Goal: Task Accomplishment & Management: Use online tool/utility

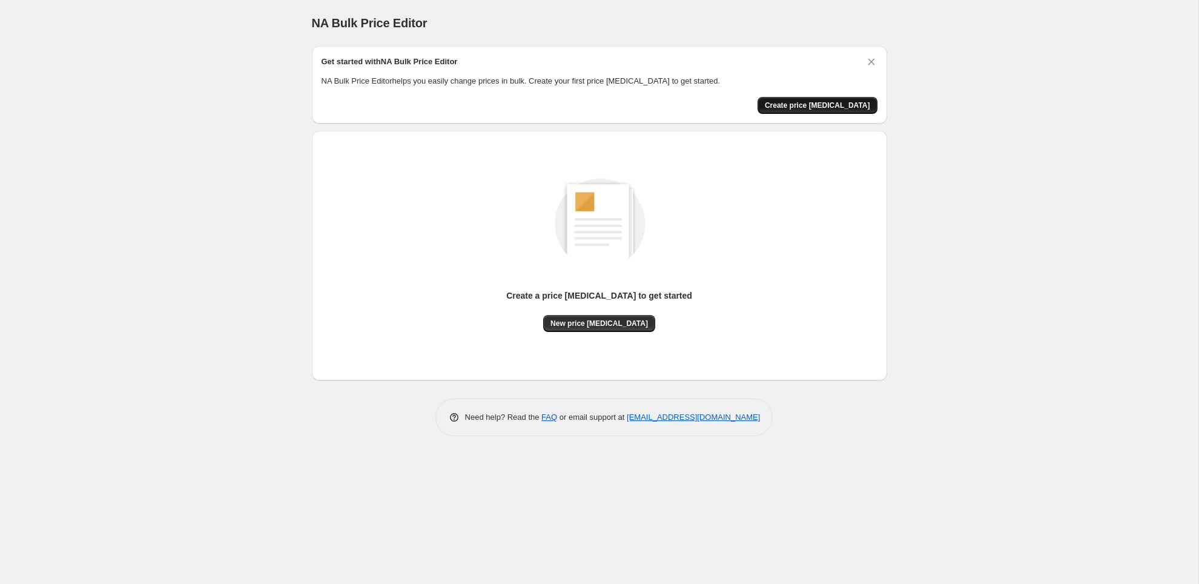
click at [815, 101] on span "Create price [MEDICAL_DATA]" at bounding box center [817, 106] width 105 height 10
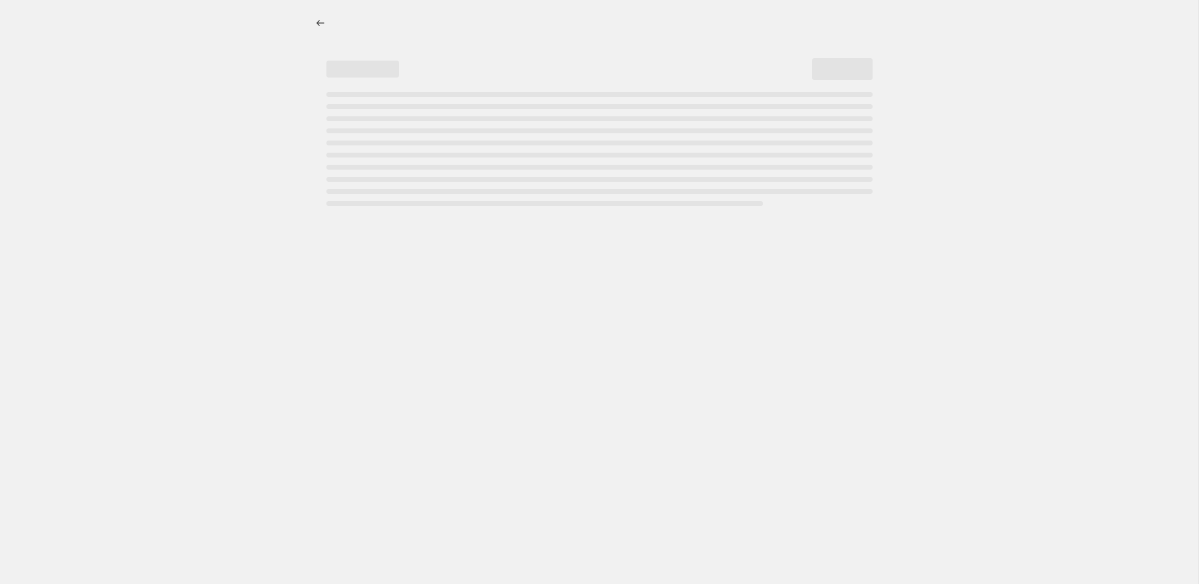
select select "percentage"
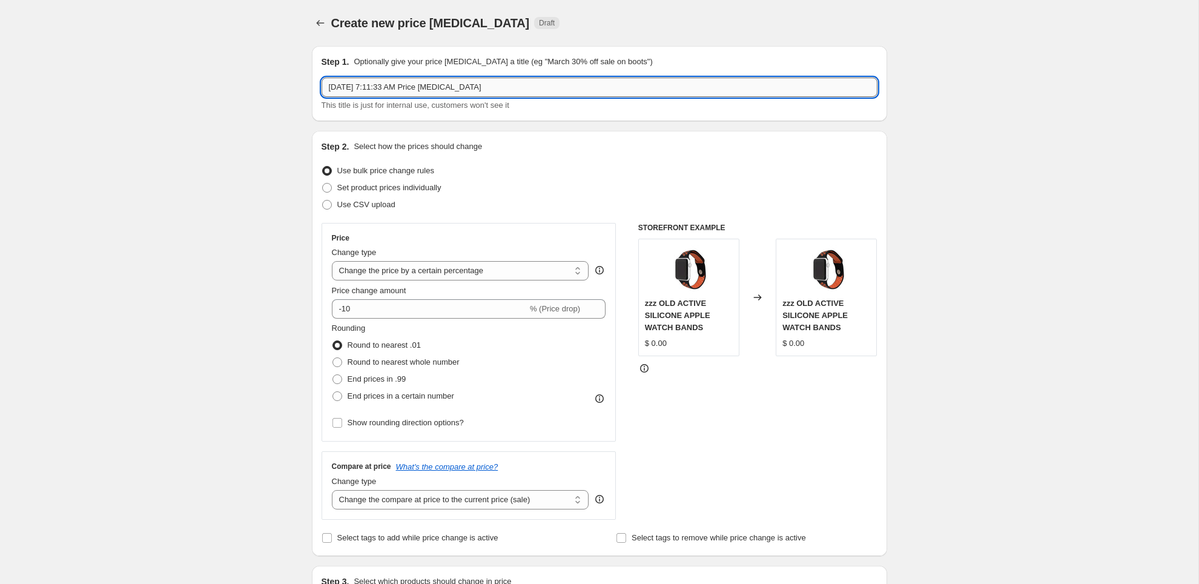
click at [566, 87] on input "[DATE] 7:11:33 AM Price [MEDICAL_DATA]" at bounding box center [600, 87] width 556 height 19
type input "[DATE] 25% Off"
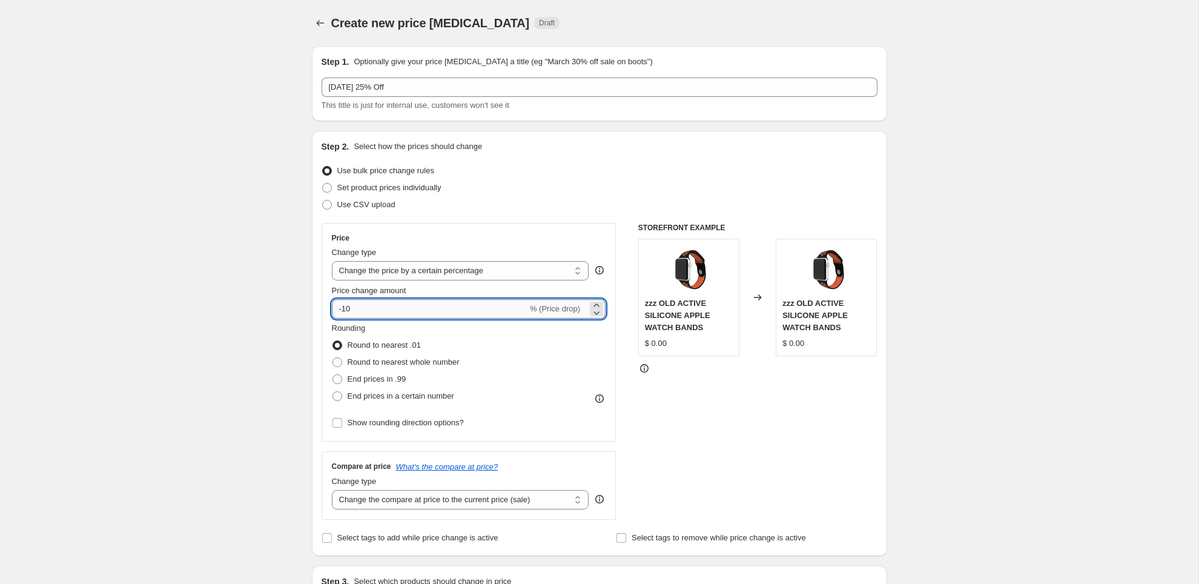
click at [413, 307] on input "-10" at bounding box center [430, 308] width 196 height 19
type input "-1"
type input "-25"
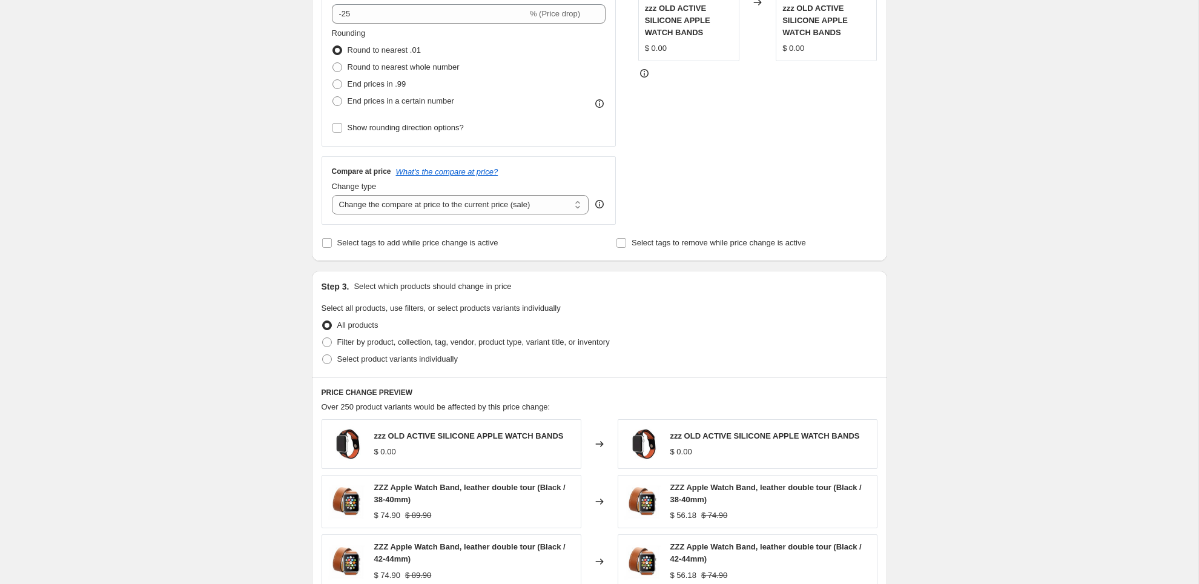
scroll to position [297, 0]
click at [328, 339] on span at bounding box center [327, 341] width 10 height 10
click at [323, 336] on input "Filter by product, collection, tag, vendor, product type, variant title, or inv…" at bounding box center [322, 336] width 1 height 1
radio input "true"
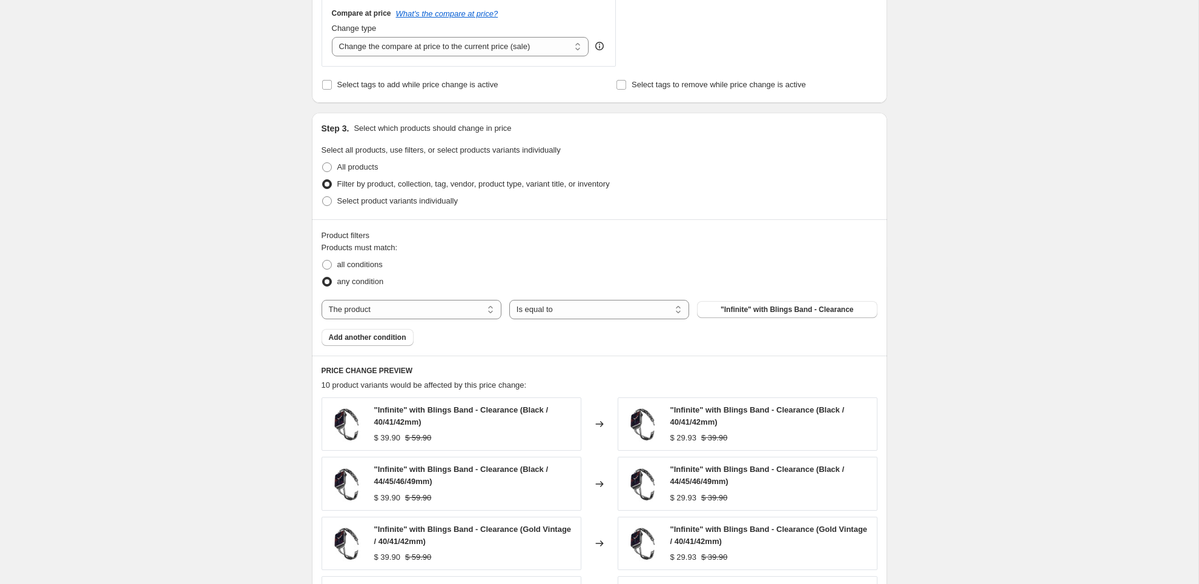
scroll to position [456, 0]
click at [553, 305] on select "Is equal to Is not equal to" at bounding box center [599, 306] width 180 height 19
select select "not_equal"
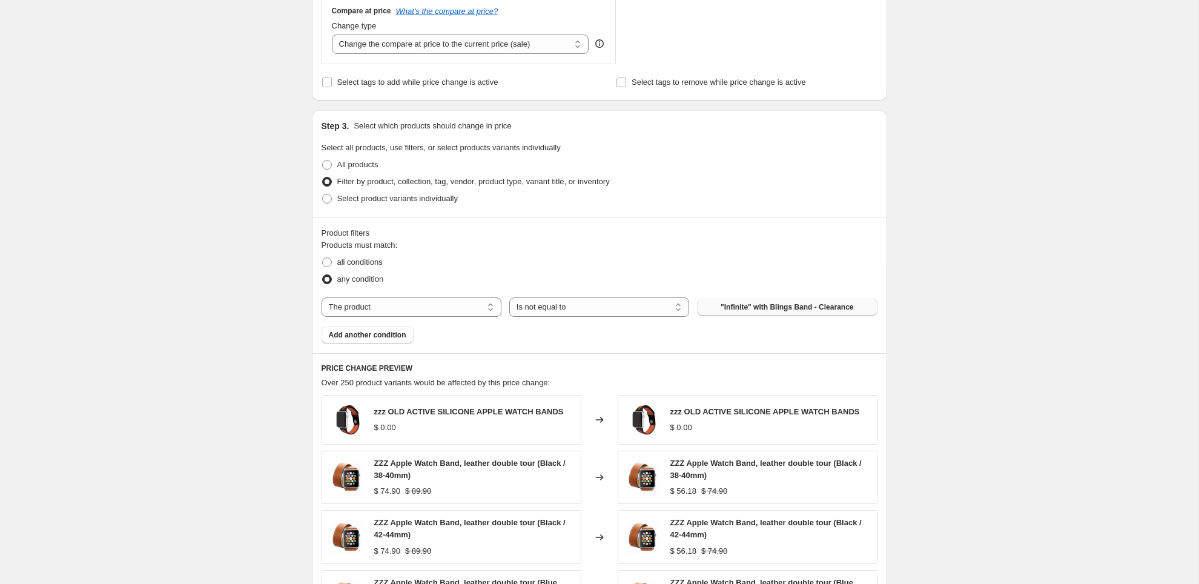
click at [746, 306] on span ""Infinite" with Blings Band - Clearance" at bounding box center [787, 307] width 133 height 10
click at [438, 307] on select "The product The product's collection The product's tag The product's vendor The…" at bounding box center [412, 306] width 180 height 19
select select "product_status"
click at [336, 337] on span "Add another condition" at bounding box center [368, 335] width 78 height 10
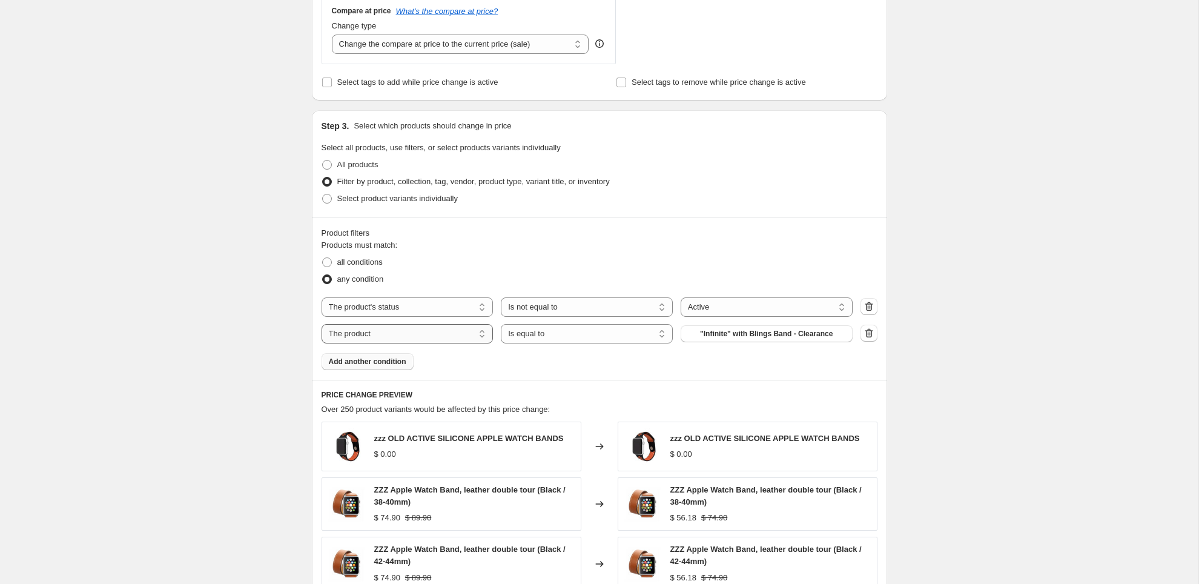
click at [377, 333] on select "The product The product's collection The product's tag The product's vendor The…" at bounding box center [408, 333] width 172 height 19
select select "tag"
click at [557, 312] on select "Is equal to Is not equal to" at bounding box center [587, 306] width 172 height 19
select select "equal"
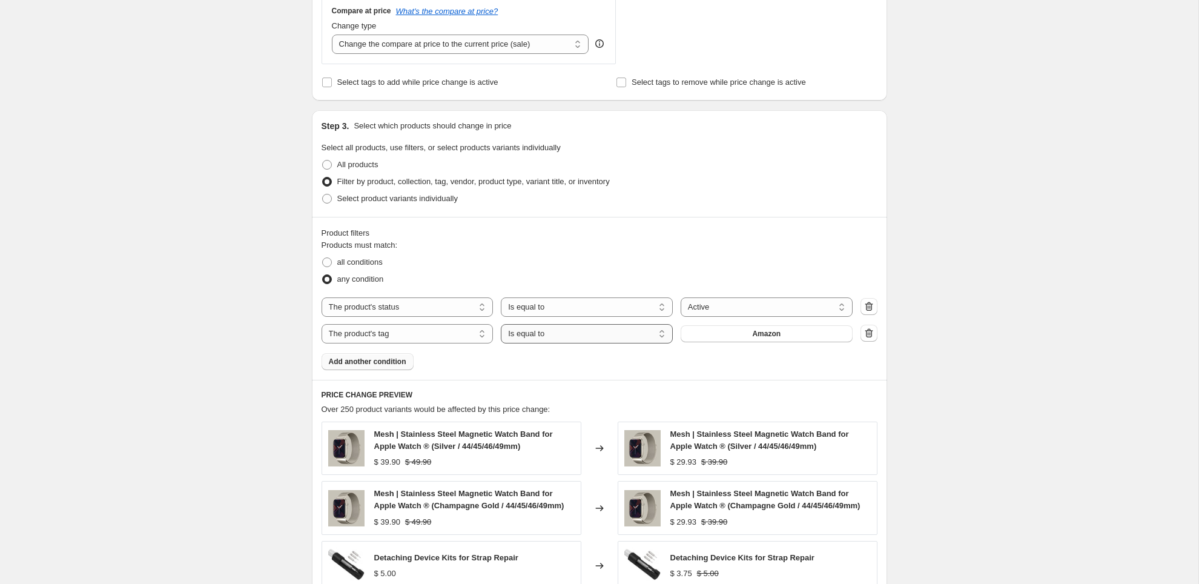
click at [557, 332] on select "Is equal to Is not equal to" at bounding box center [587, 333] width 172 height 19
select select "not_equal"
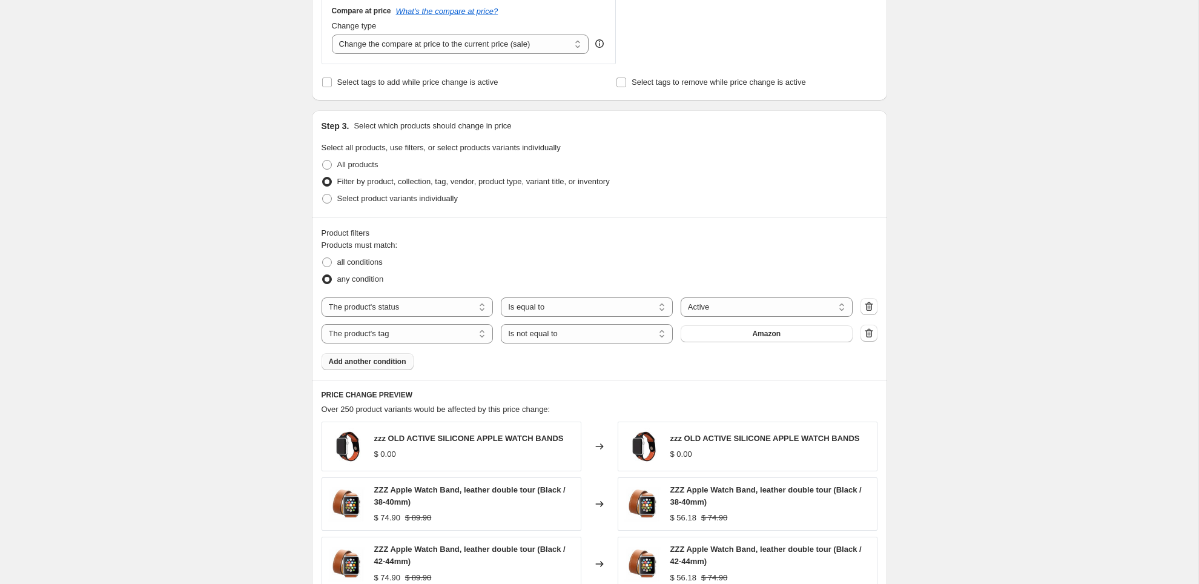
click at [718, 330] on button "Amazon" at bounding box center [767, 333] width 172 height 17
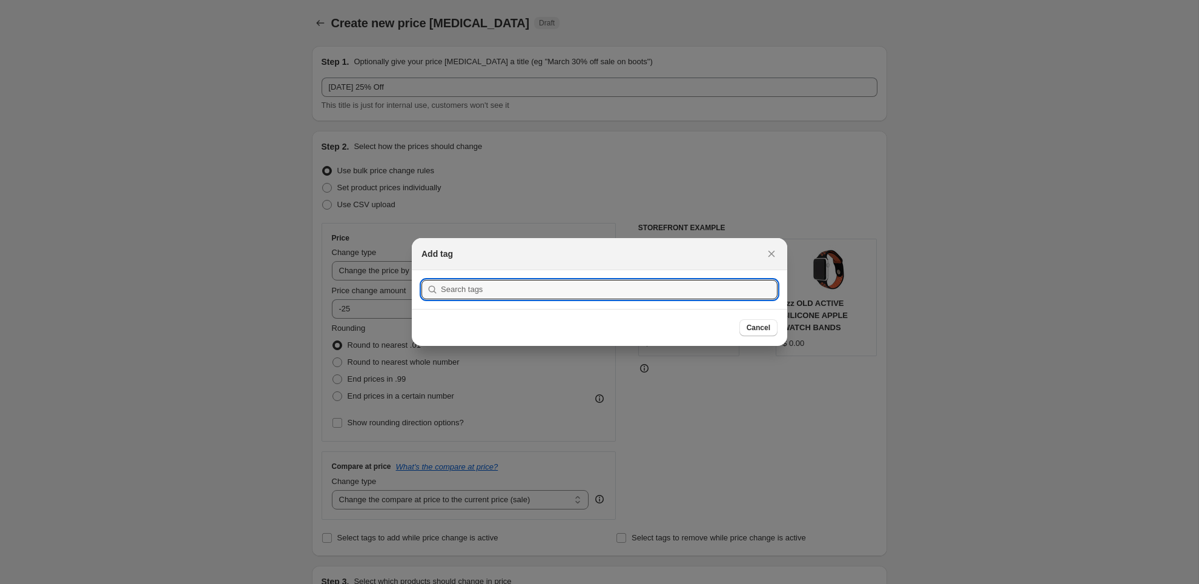
scroll to position [0, 0]
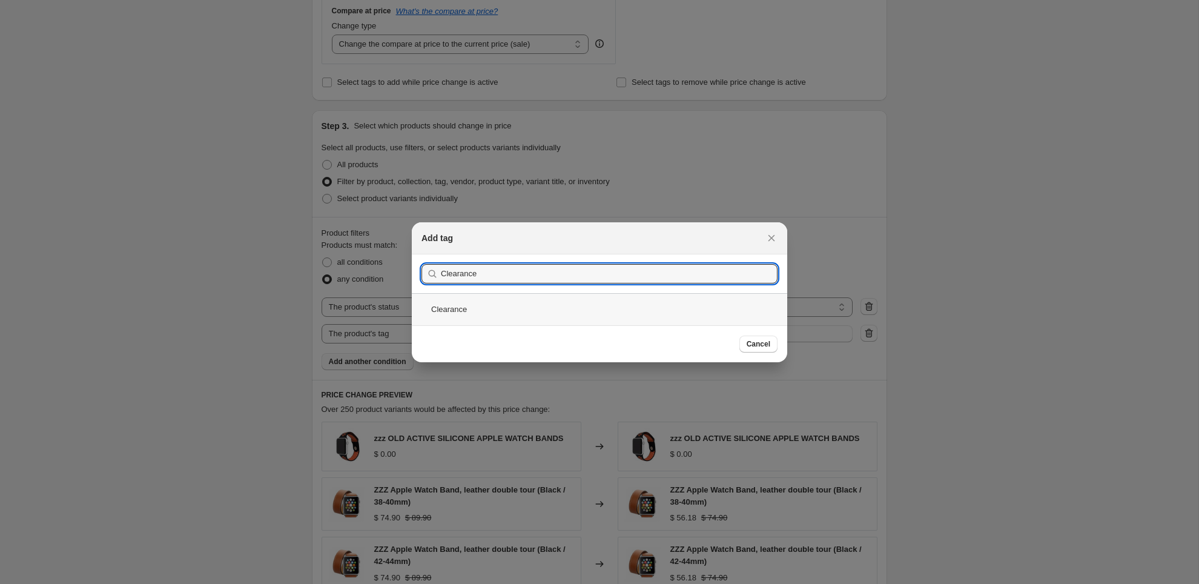
type input "Clearance"
click at [568, 306] on div "Clearance" at bounding box center [600, 309] width 376 height 32
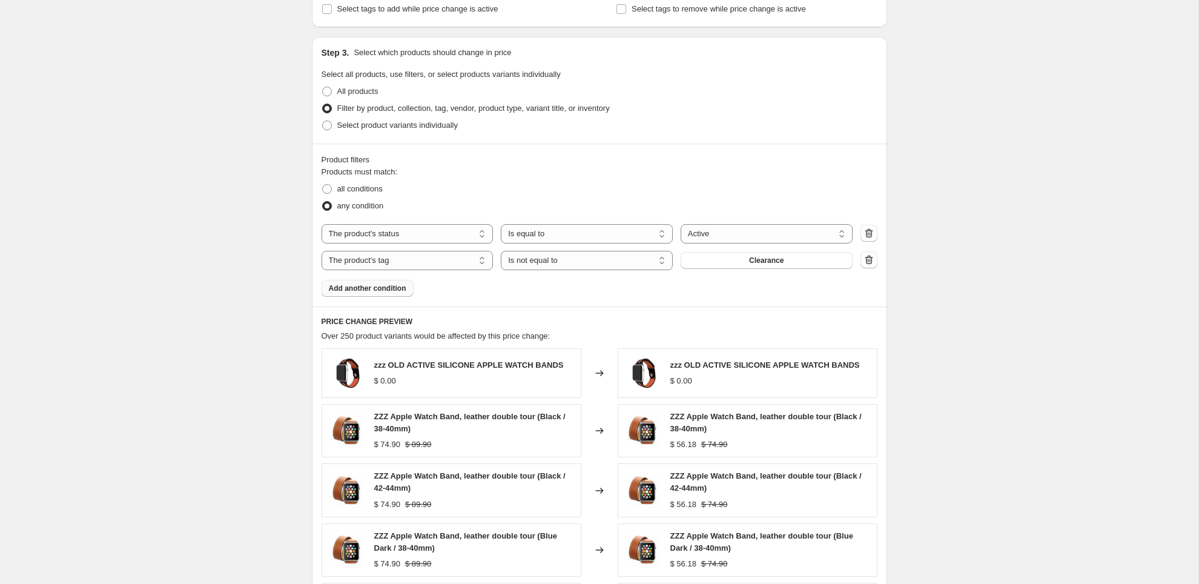
scroll to position [530, 0]
click at [447, 225] on select "The product The product's collection The product's tag The product's vendor The…" at bounding box center [408, 232] width 172 height 19
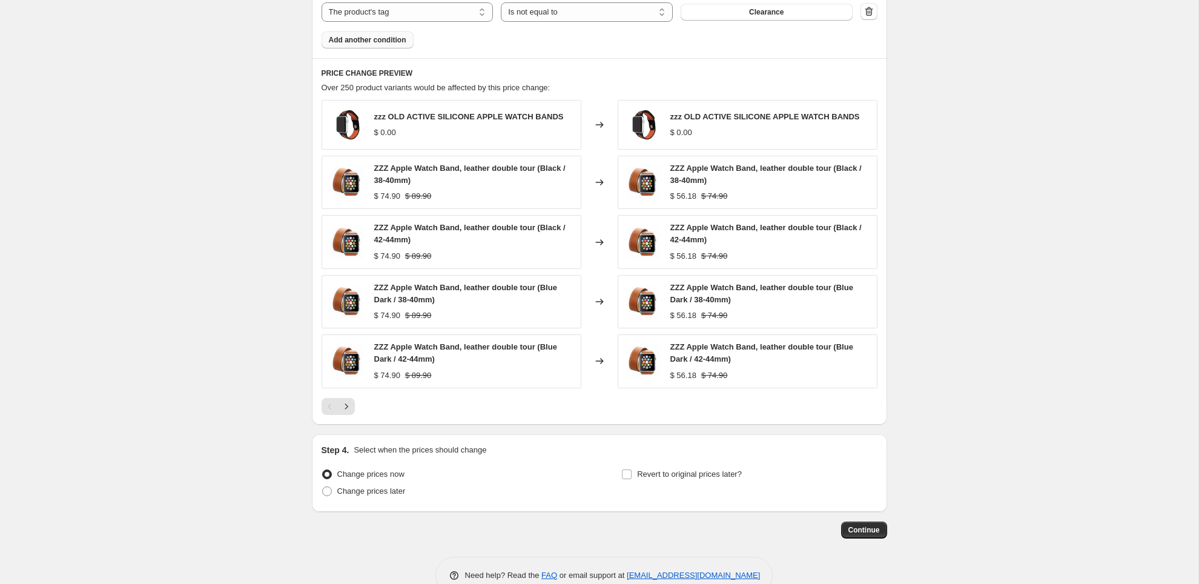
scroll to position [792, 0]
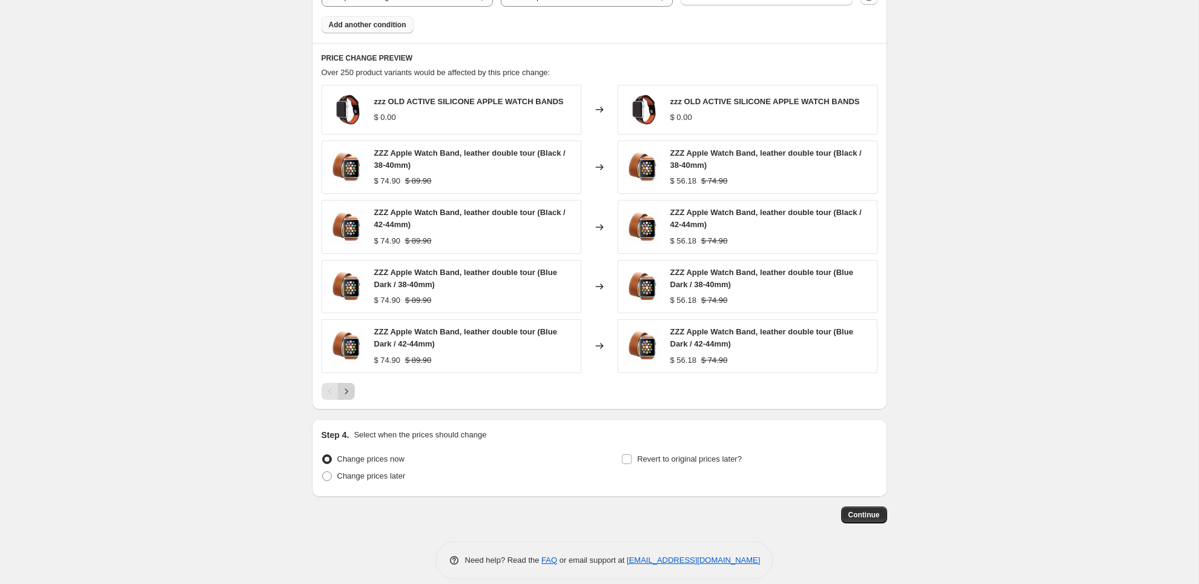
click at [347, 389] on icon "Next" at bounding box center [346, 391] width 12 height 12
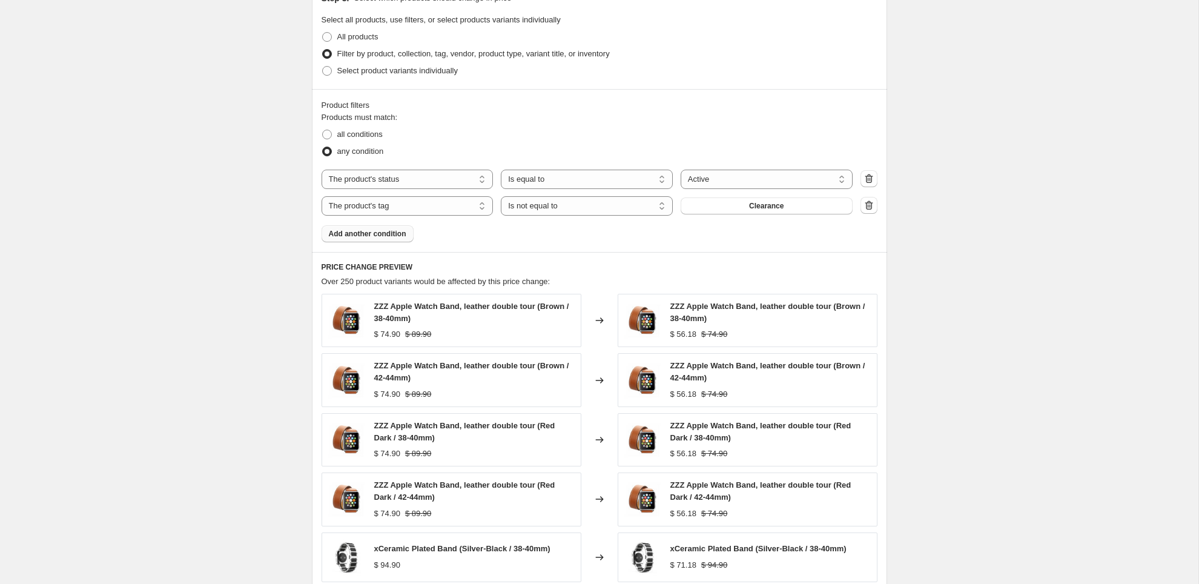
scroll to position [581, 0]
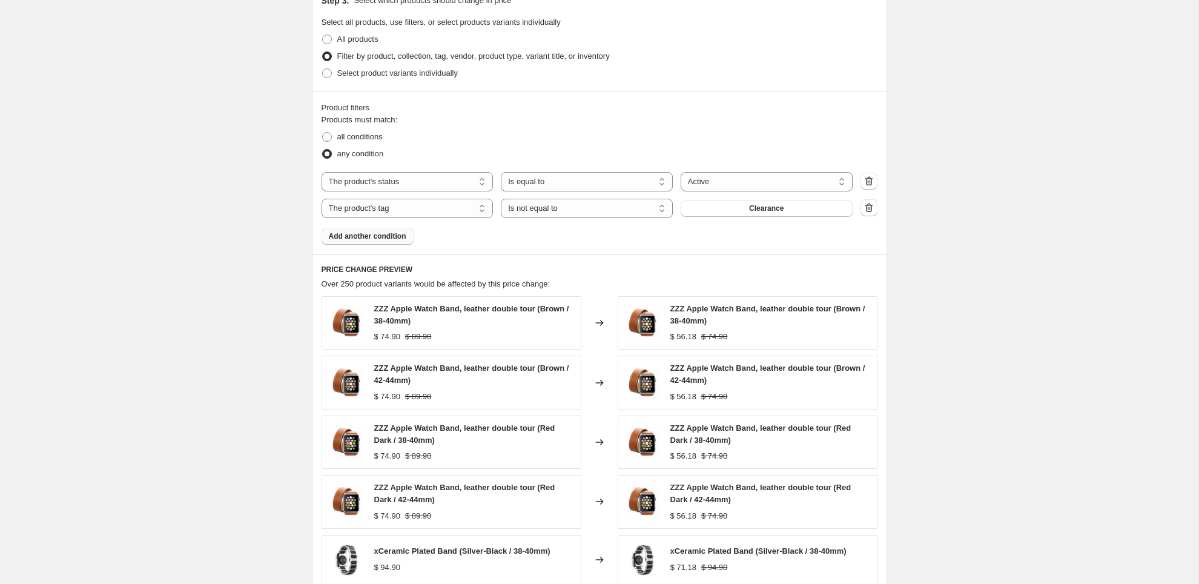
click at [402, 177] on select "The product The product's collection The product's tag The product's vendor The…" at bounding box center [408, 181] width 172 height 19
select select "tag"
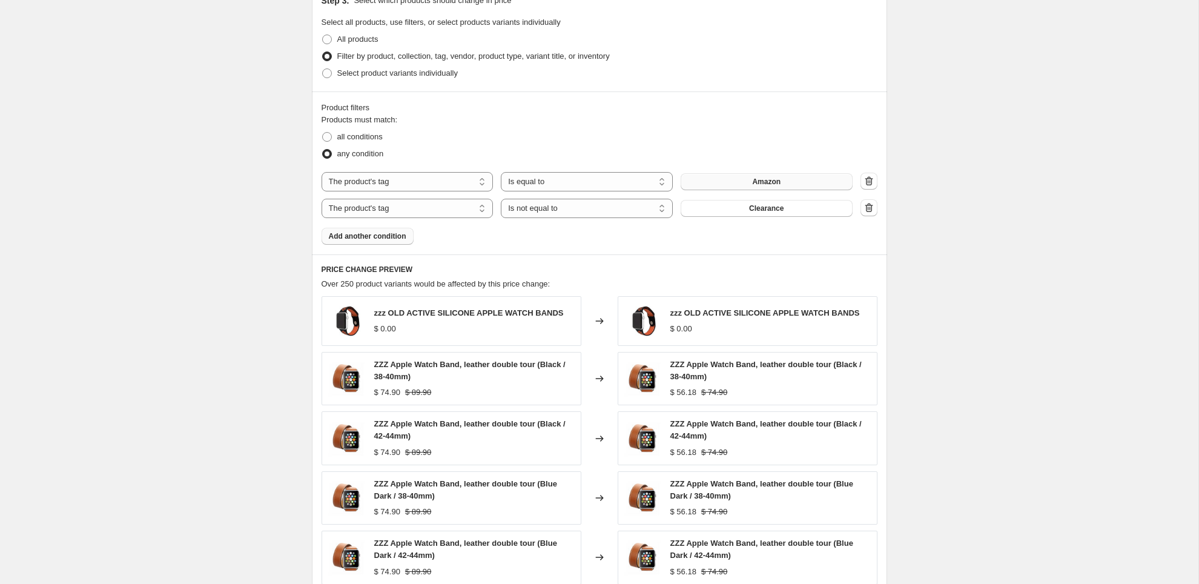
click at [712, 180] on button "Amazon" at bounding box center [767, 181] width 172 height 17
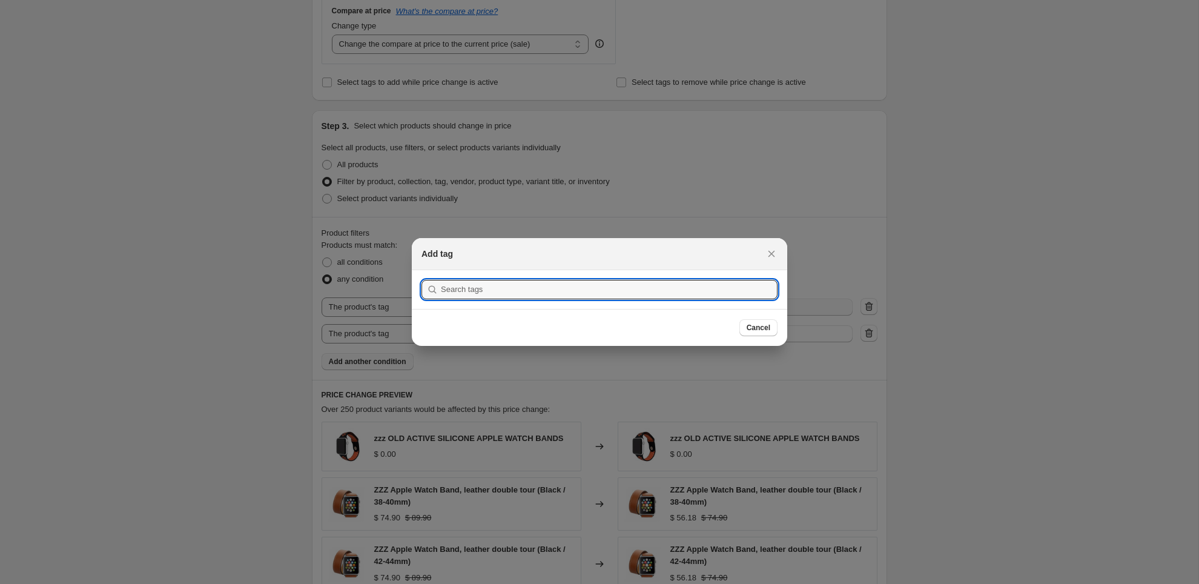
scroll to position [0, 0]
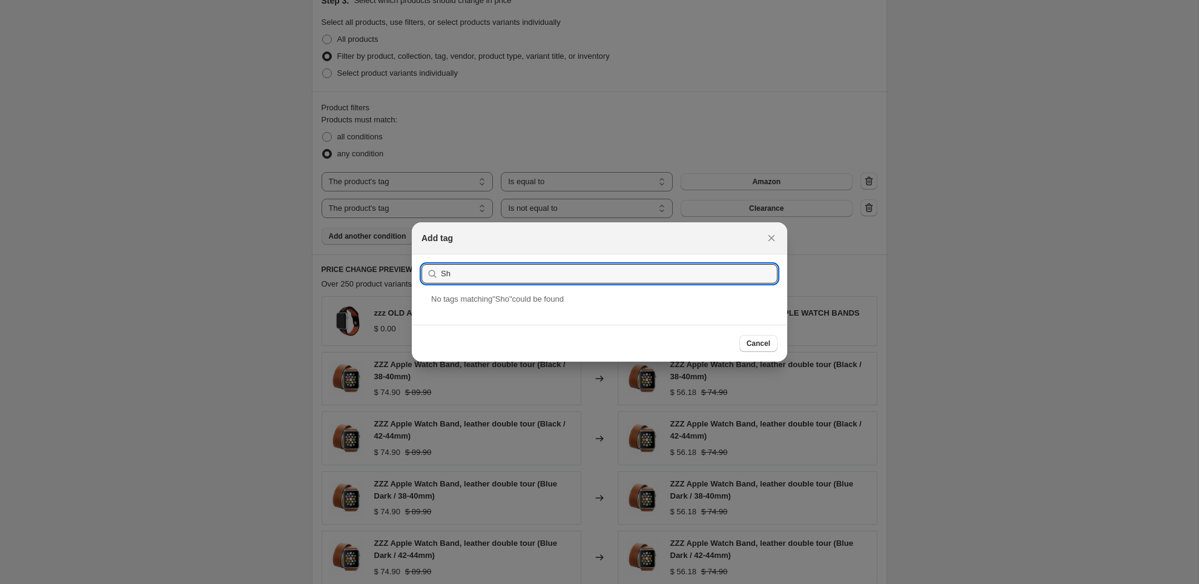
type input "S"
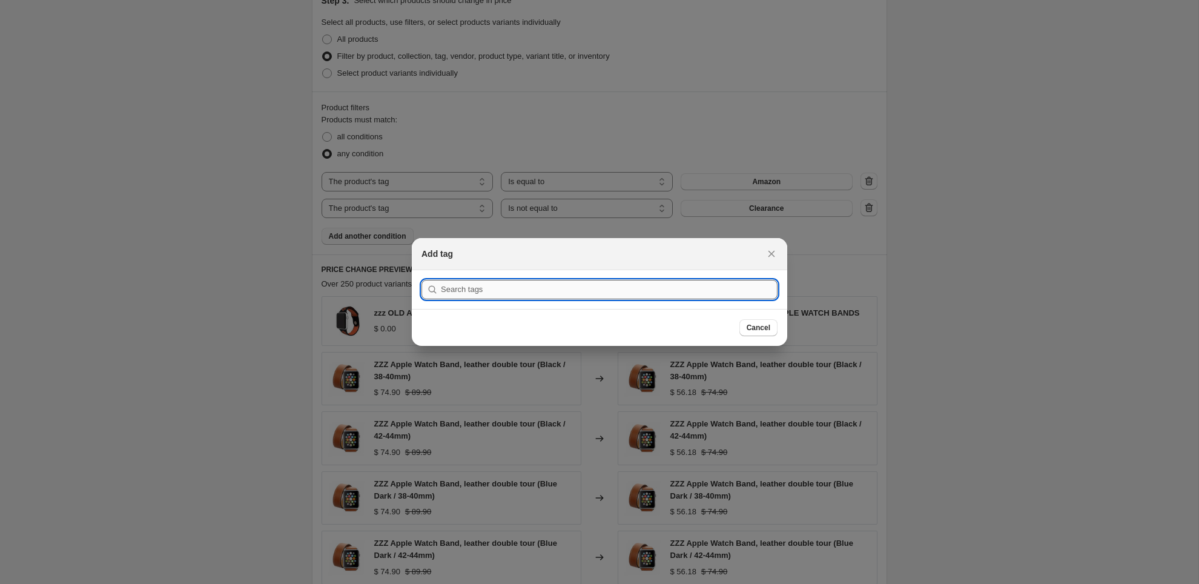
click at [479, 291] on input ":r2i:" at bounding box center [609, 289] width 337 height 19
click at [453, 290] on input ":r2i:" at bounding box center [609, 289] width 337 height 19
paste input "Except"
type input "E"
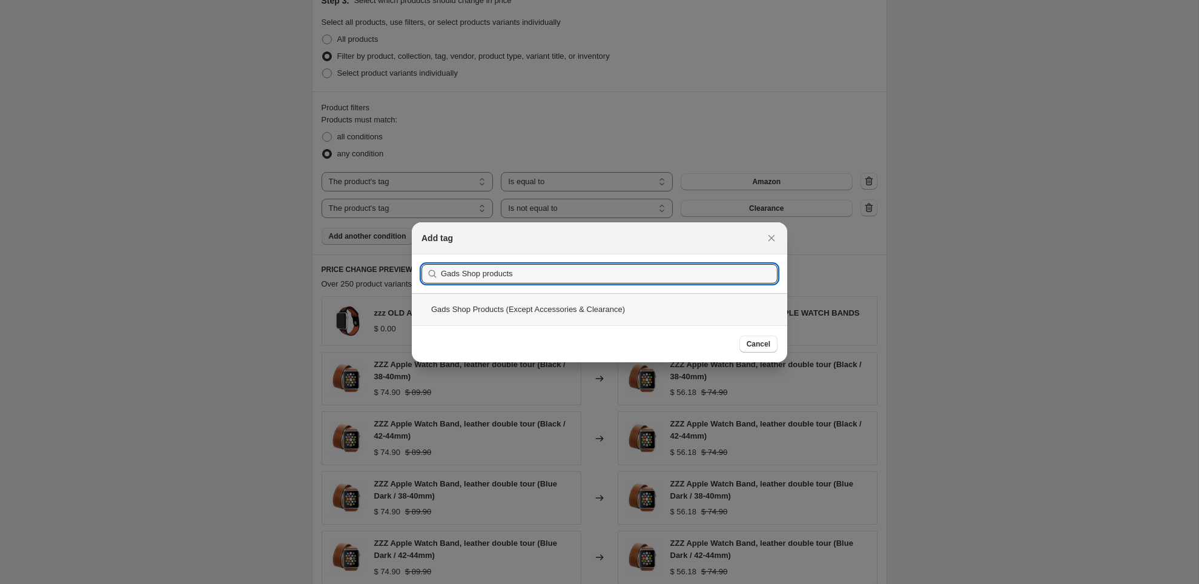
type input "Gads Shop products"
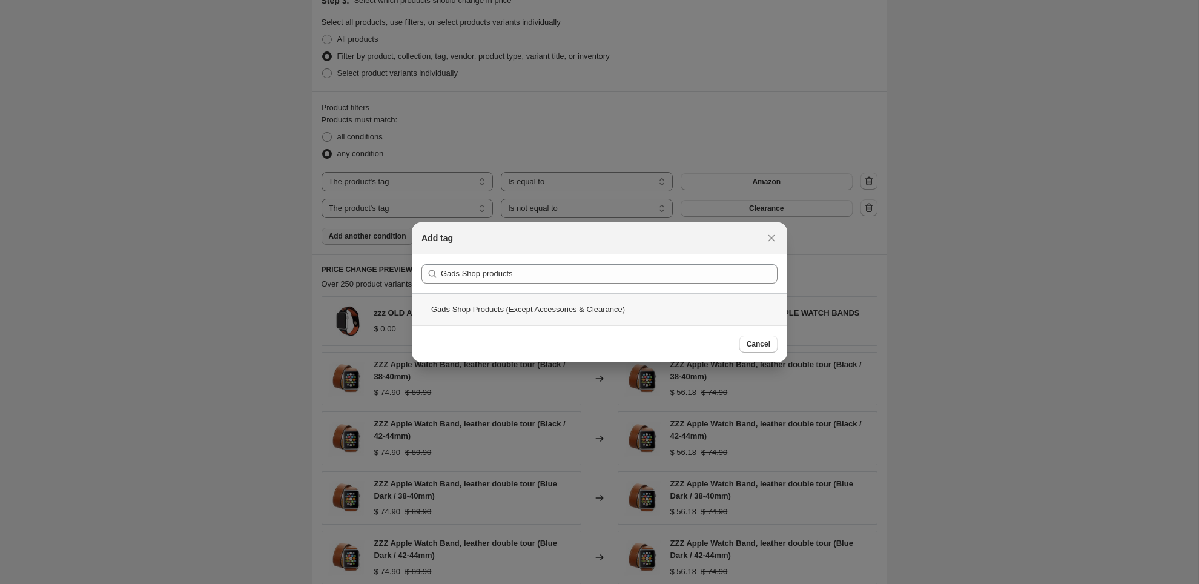
click at [474, 308] on div "Gads Shop Products (Except Accessories & Clearance)" at bounding box center [600, 309] width 376 height 32
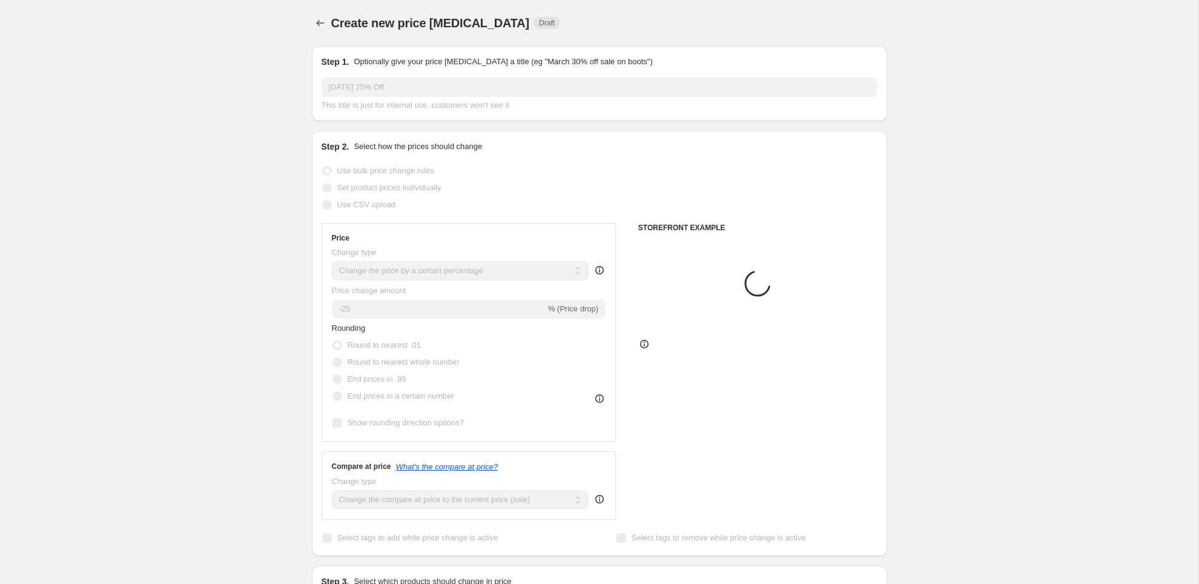
scroll to position [581, 0]
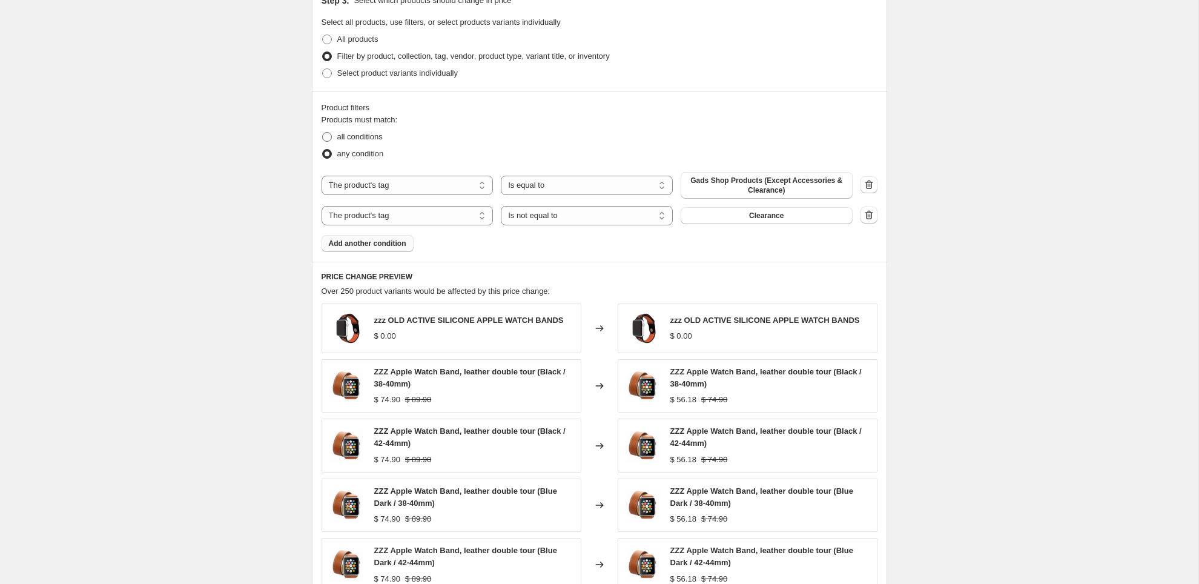
click at [368, 140] on span "all conditions" at bounding box center [359, 136] width 45 height 9
click at [323, 133] on input "all conditions" at bounding box center [322, 132] width 1 height 1
radio input "true"
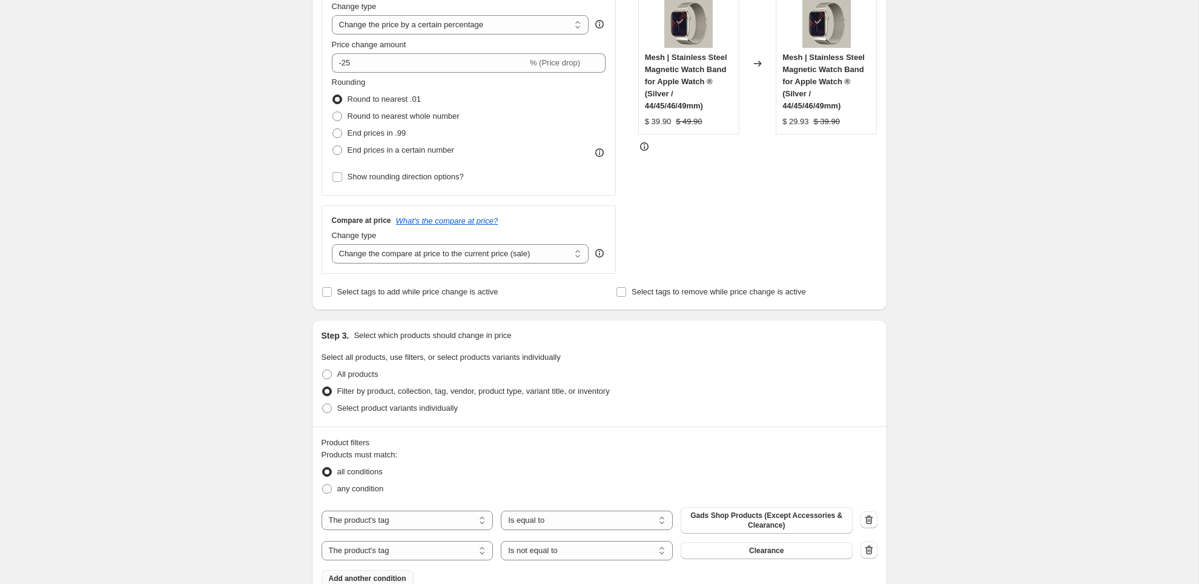
scroll to position [260, 0]
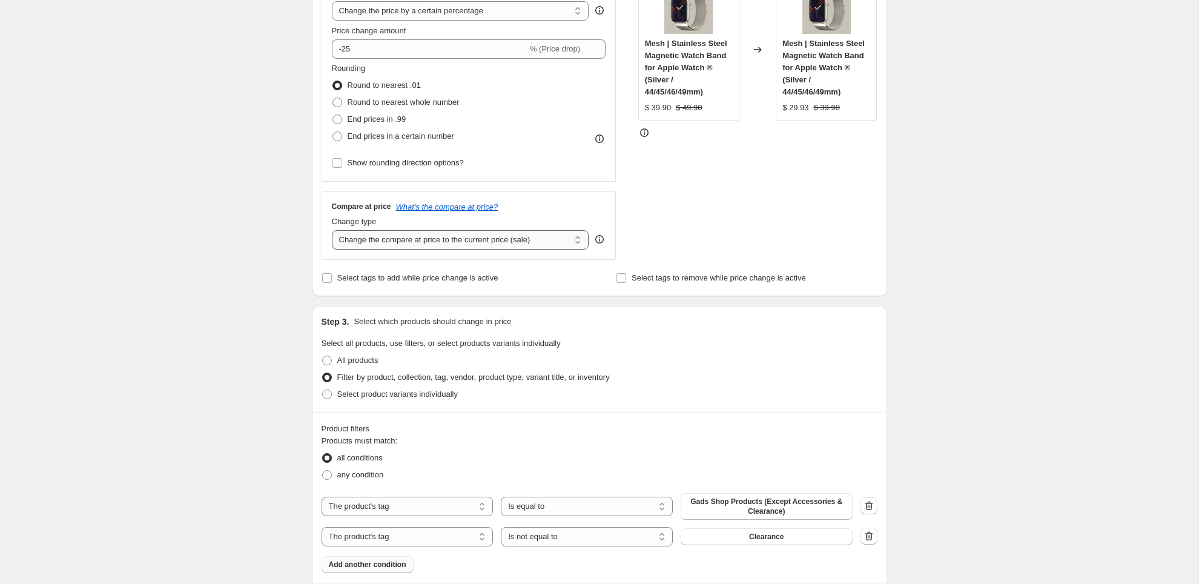
click at [480, 244] on select "Change the compare at price to the current price (sale) Change the compare at p…" at bounding box center [460, 239] width 257 height 19
click at [332, 230] on select "Change the compare at price to the current price (sale) Change the compare at p…" at bounding box center [460, 239] width 257 height 19
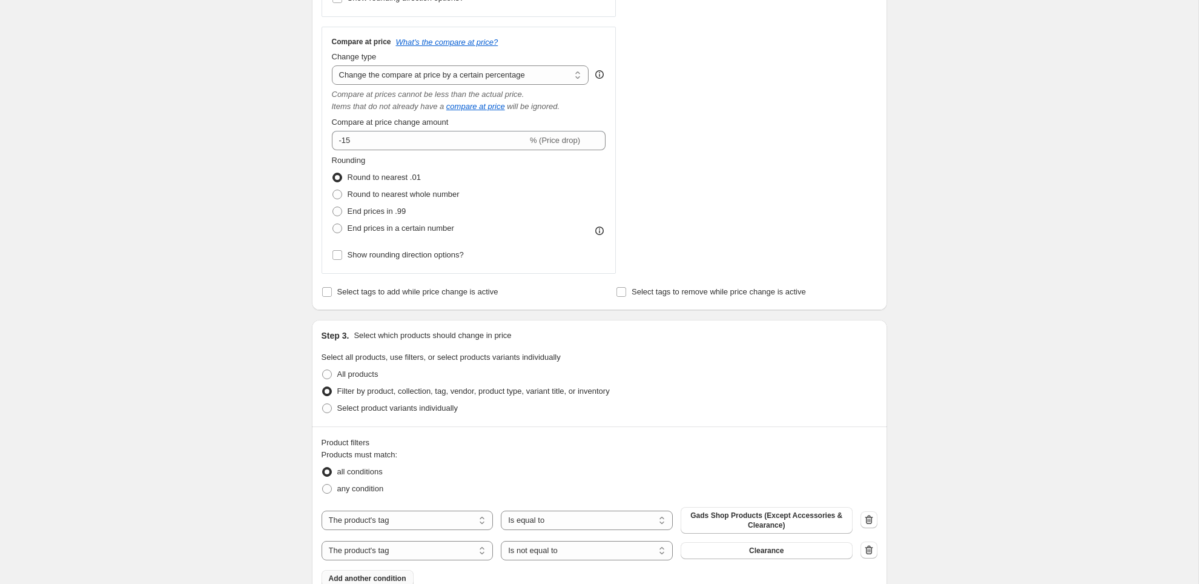
scroll to position [388, 0]
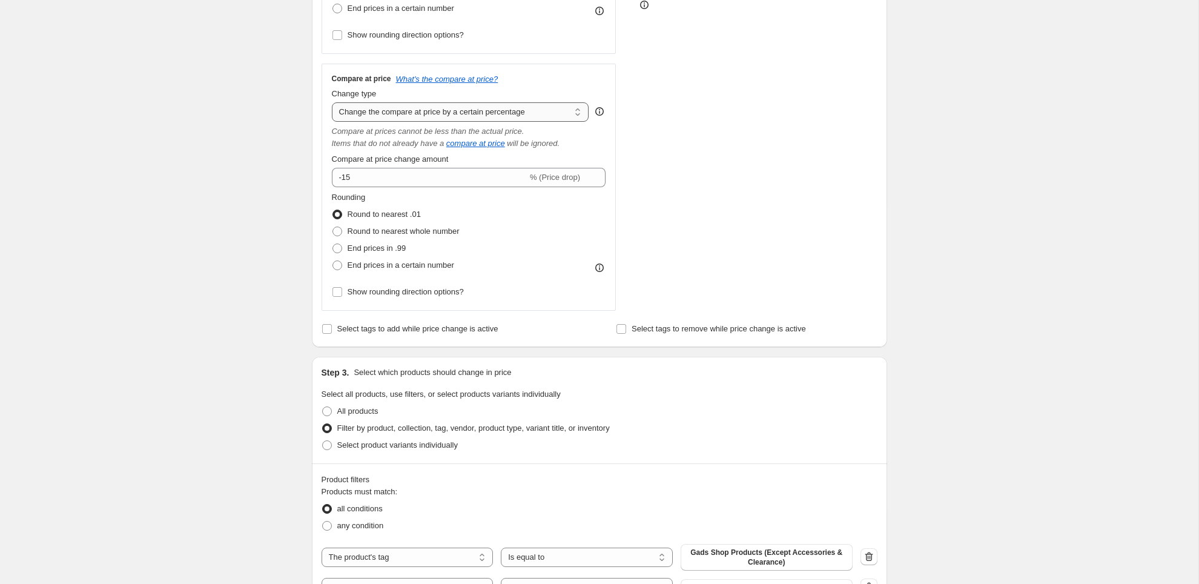
click at [559, 115] on select "Change the compare at price to the current price (sale) Change the compare at p…" at bounding box center [460, 111] width 257 height 19
select select "bp"
click at [332, 102] on select "Change the compare at price to the current price (sale) Change the compare at p…" at bounding box center [460, 111] width 257 height 19
type input "12.00"
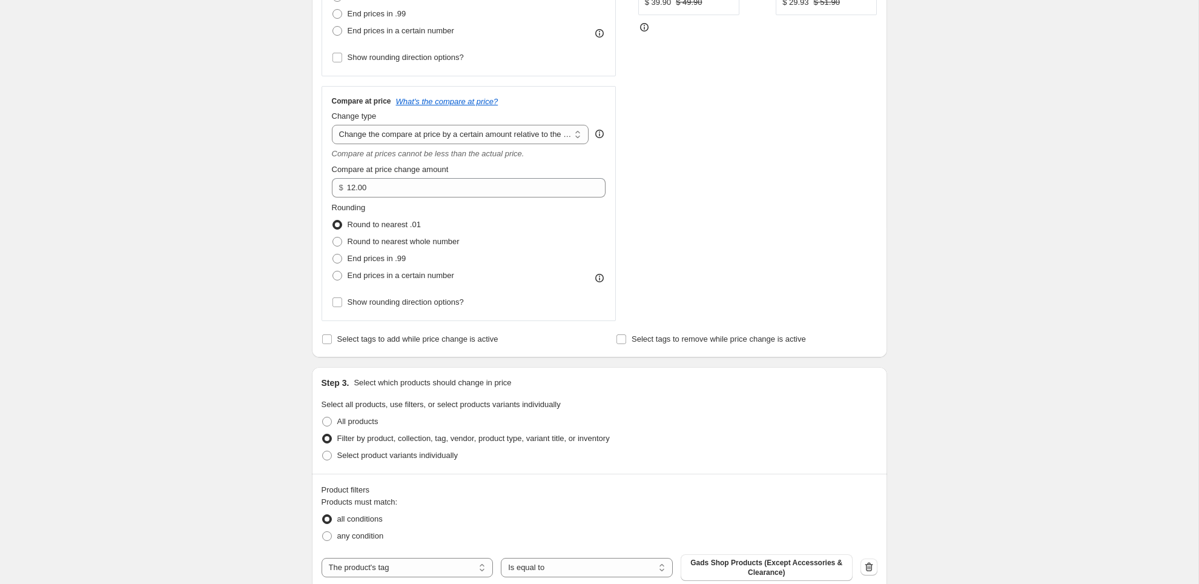
scroll to position [356, 0]
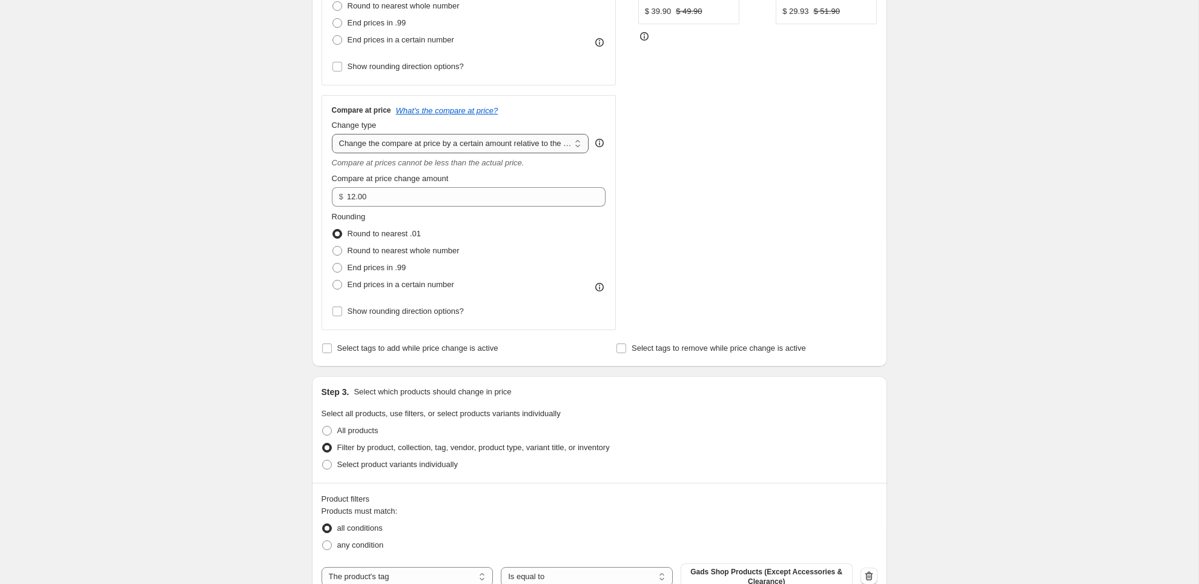
click at [529, 142] on select "Change the compare at price to the current price (sale) Change the compare at p…" at bounding box center [460, 143] width 257 height 19
select select "pp"
click at [332, 134] on select "Change the compare at price to the current price (sale) Change the compare at p…" at bounding box center [460, 143] width 257 height 19
type input "20"
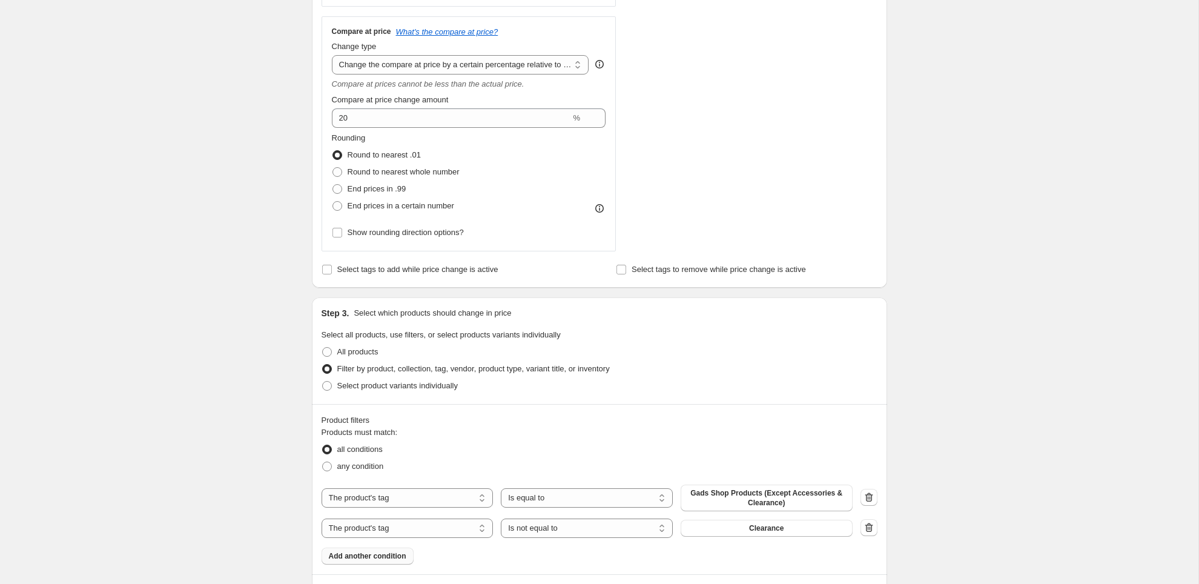
scroll to position [423, 0]
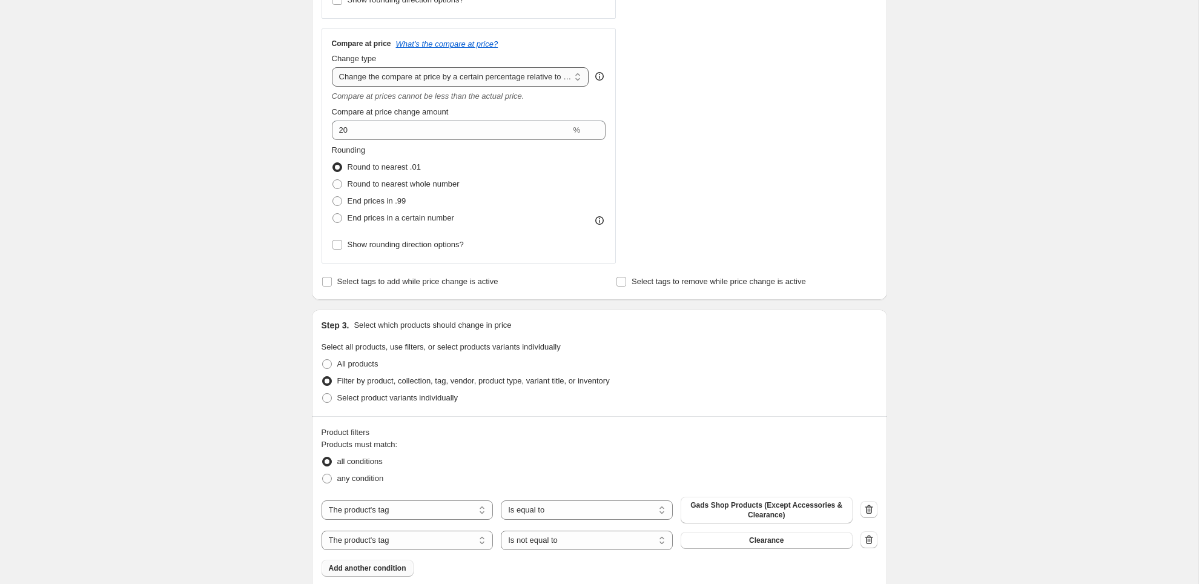
click at [494, 71] on select "Change the compare at price to the current price (sale) Change the compare at p…" at bounding box center [460, 76] width 257 height 19
select select "no_change"
click at [332, 67] on select "Change the compare at price to the current price (sale) Change the compare at p…" at bounding box center [460, 76] width 257 height 19
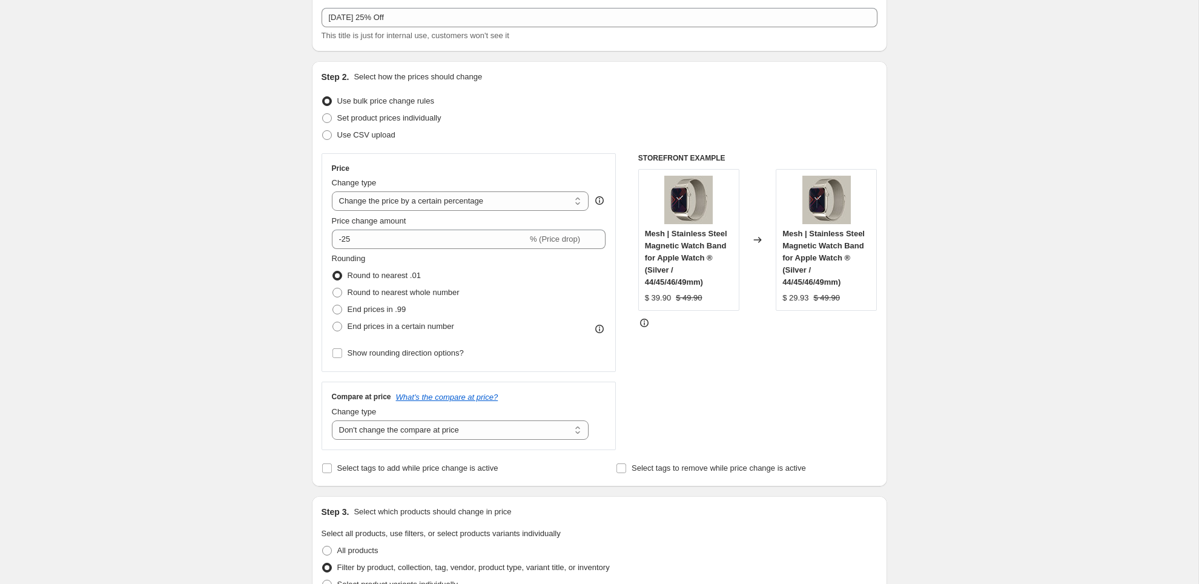
scroll to position [76, 0]
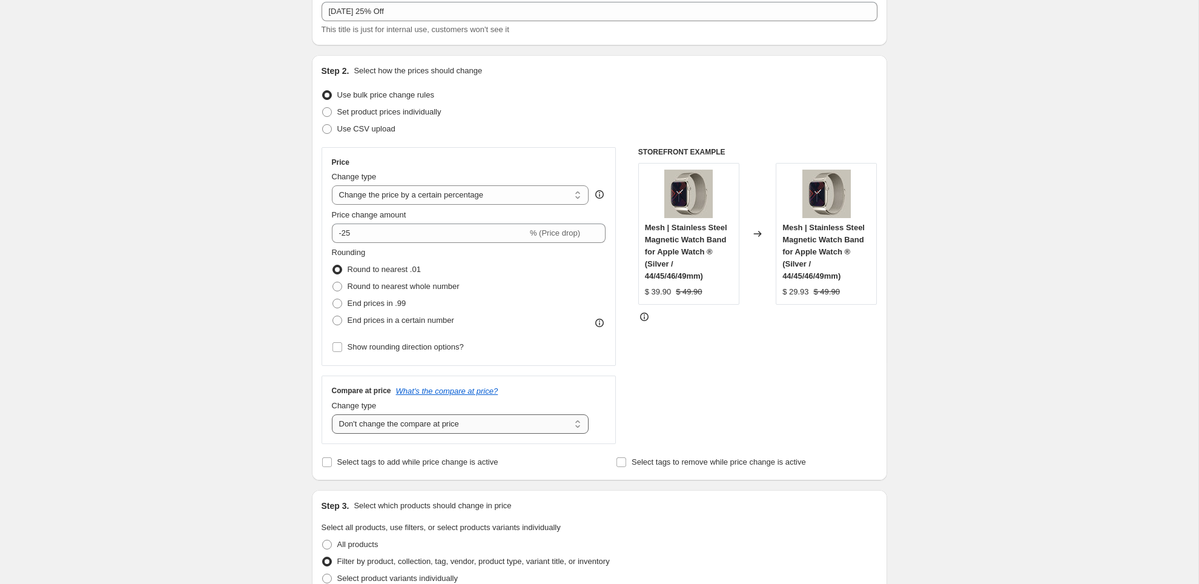
click at [426, 425] on select "Change the compare at price to the current price (sale) Change the compare at p…" at bounding box center [460, 423] width 257 height 19
click at [414, 191] on select "Change the price to a certain amount Change the price by a certain amount Chang…" at bounding box center [460, 194] width 257 height 19
click at [332, 185] on select "Change the price to a certain amount Change the price by a certain amount Chang…" at bounding box center [460, 194] width 257 height 19
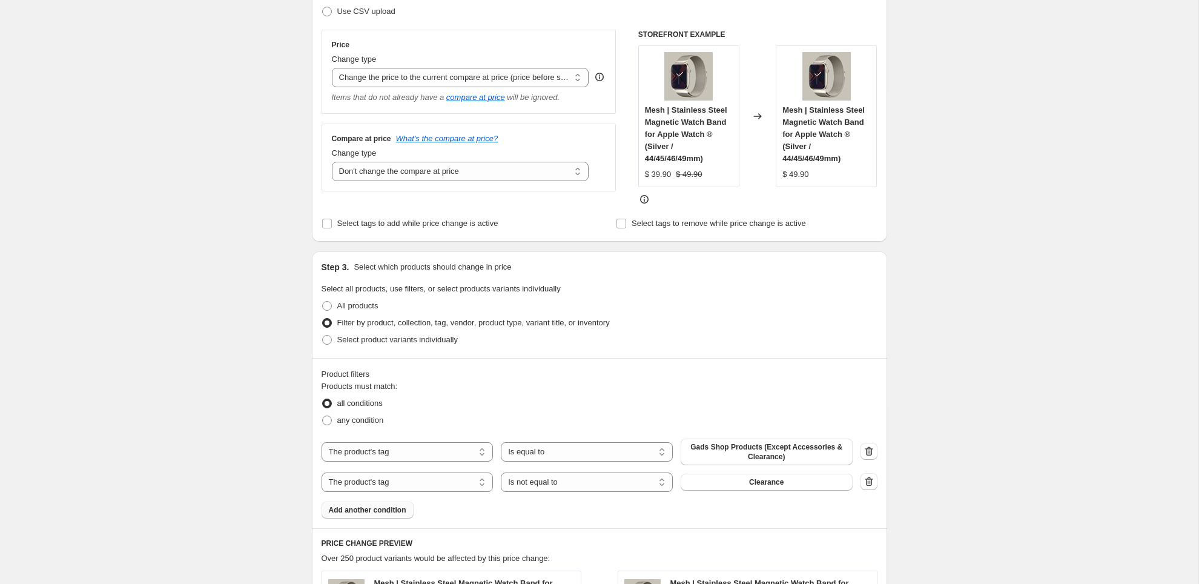
scroll to position [162, 0]
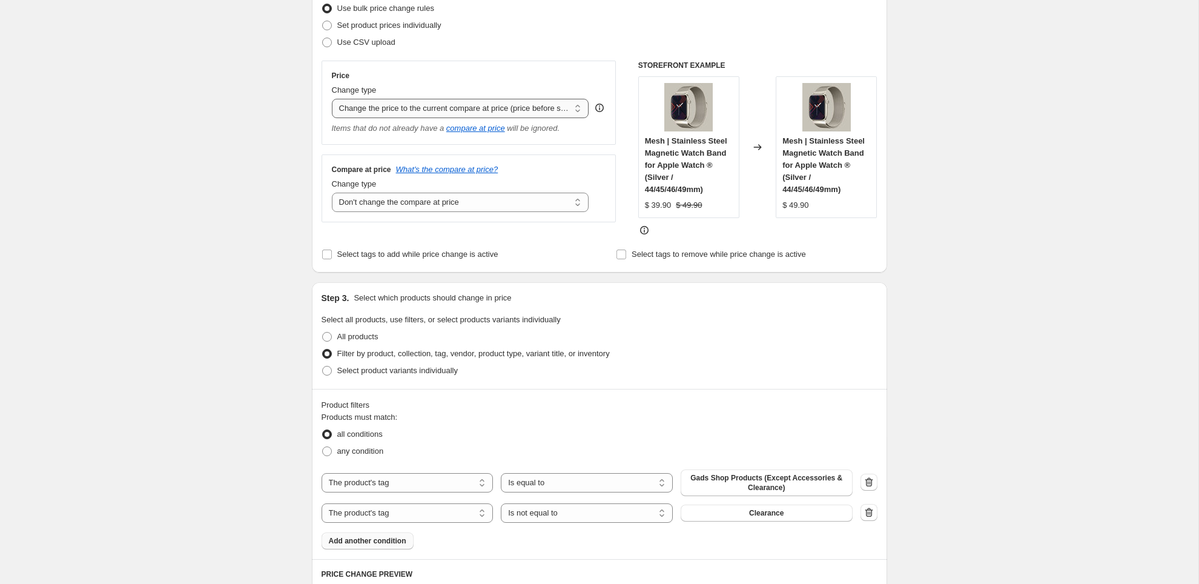
click at [390, 110] on select "Change the price to a certain amount Change the price by a certain amount Chang…" at bounding box center [460, 108] width 257 height 19
select select "bcap"
click at [332, 99] on select "Change the price to a certain amount Change the price by a certain amount Chang…" at bounding box center [460, 108] width 257 height 19
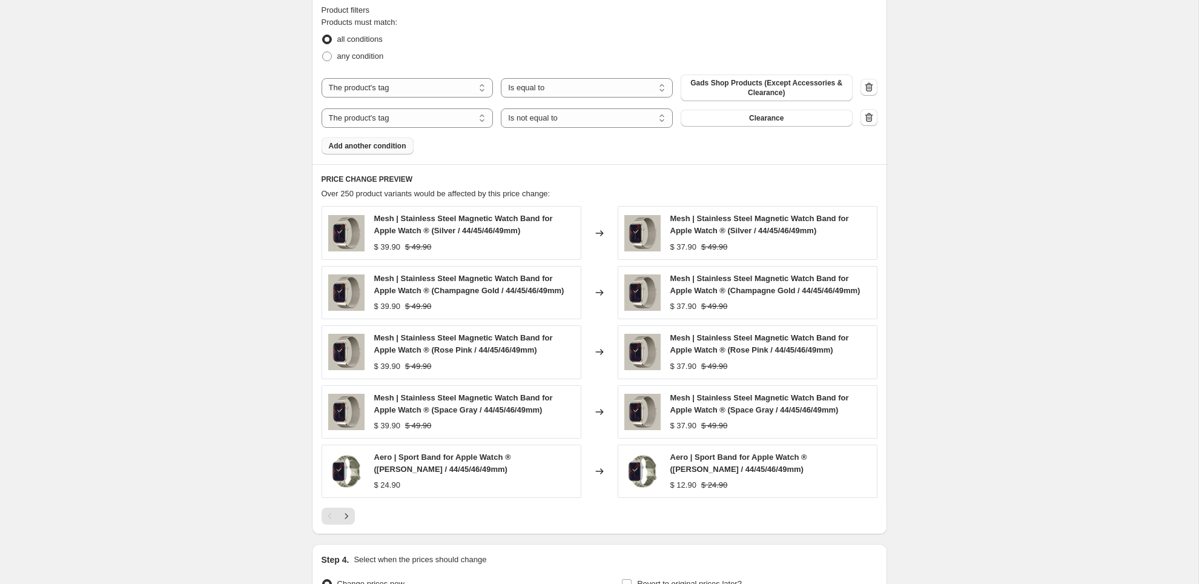
scroll to position [714, 0]
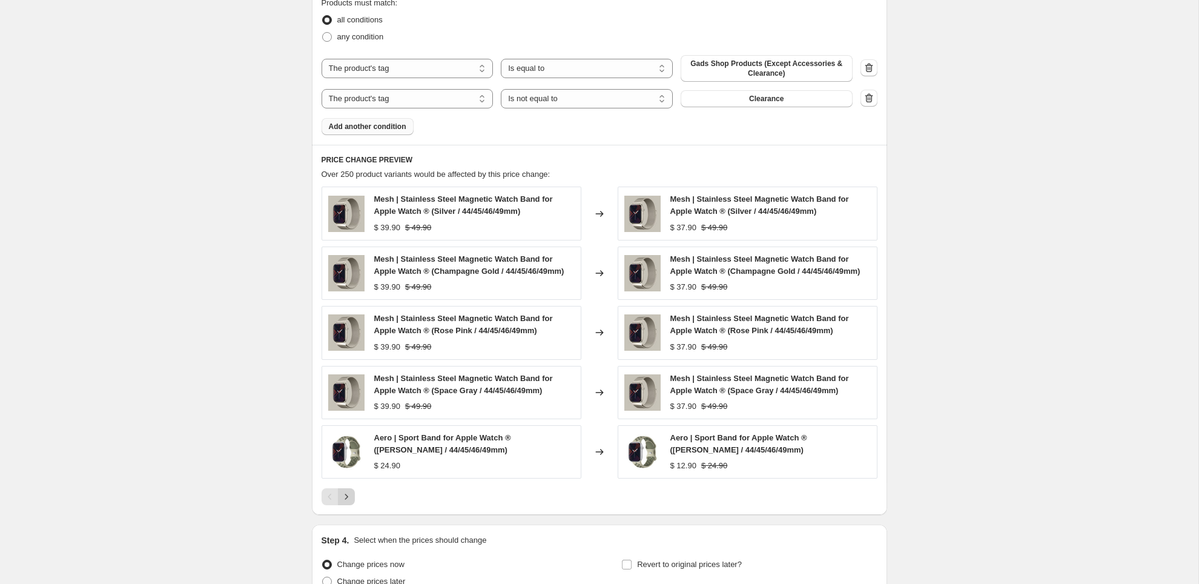
click at [348, 503] on icon "Next" at bounding box center [346, 497] width 12 height 12
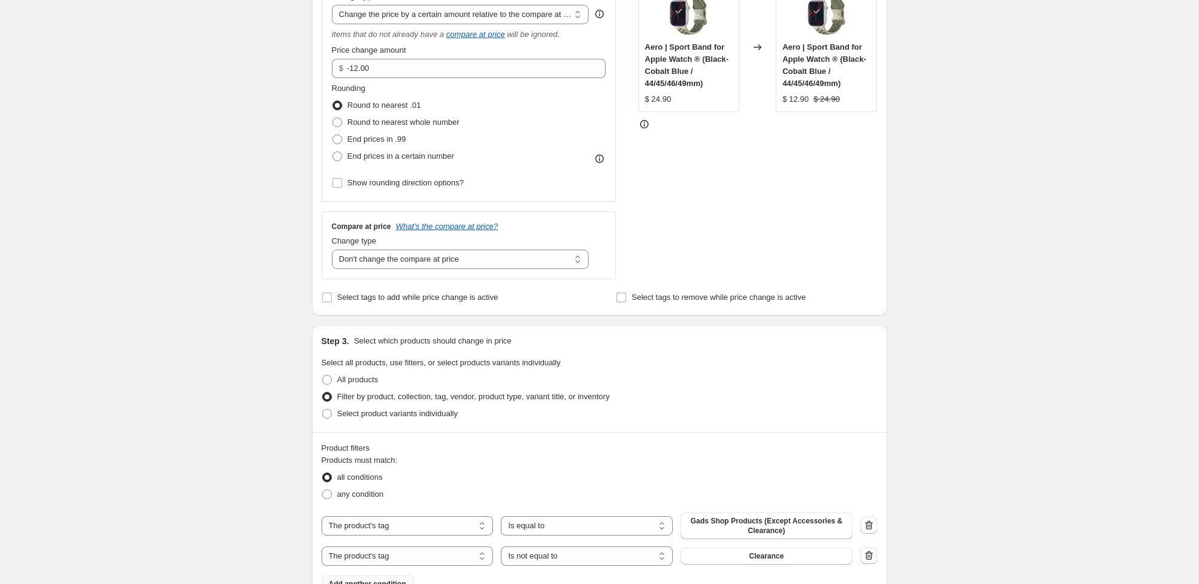
scroll to position [242, 0]
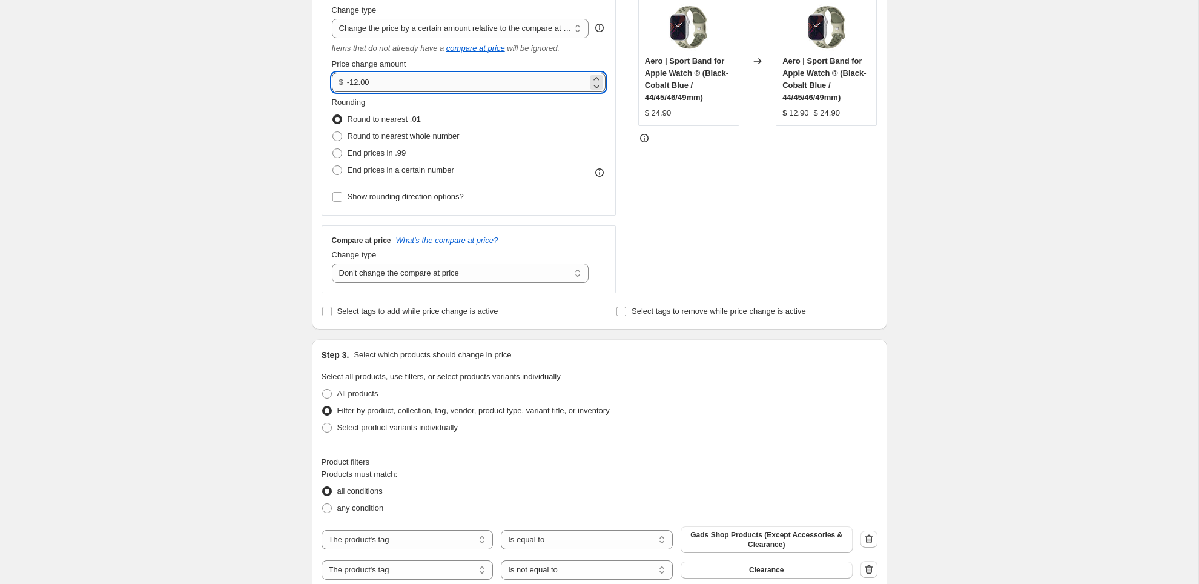
click at [385, 79] on input "-12.00" at bounding box center [467, 82] width 241 height 19
type input "-11.70"
click at [320, 110] on div "Step 2. Select how the prices should change Use bulk price change rules Set pro…" at bounding box center [600, 109] width 576 height 441
